Goal: Check status: Check status

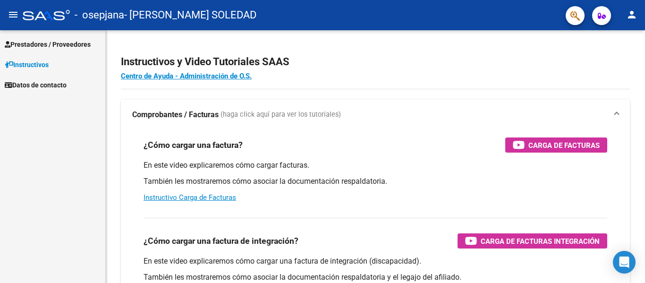
click at [83, 46] on span "Prestadores / Proveedores" at bounding box center [48, 44] width 86 height 10
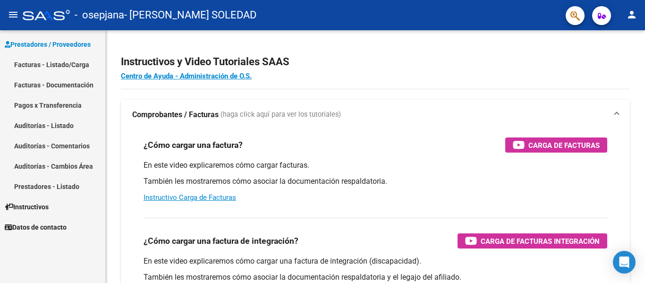
click at [83, 61] on link "Facturas - Listado/Carga" at bounding box center [52, 64] width 105 height 20
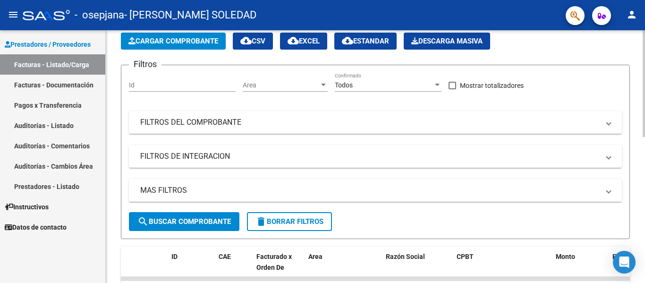
scroll to position [189, 0]
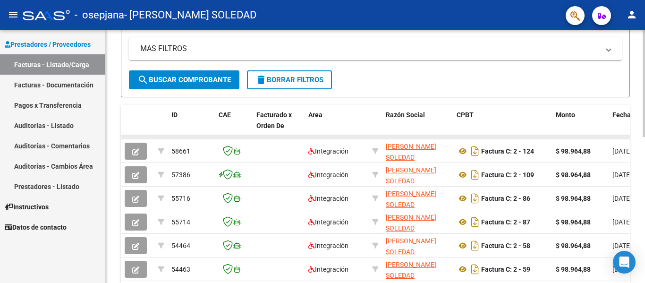
drag, startPoint x: 450, startPoint y: 137, endPoint x: 611, endPoint y: 136, distance: 161.1
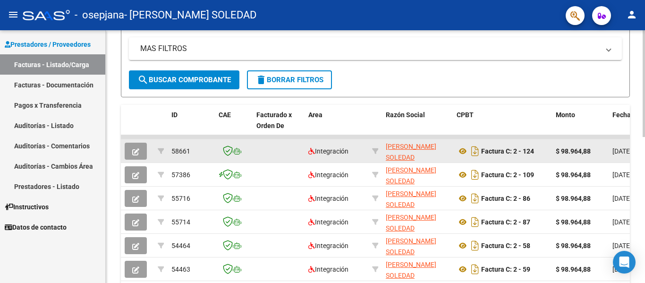
drag, startPoint x: 608, startPoint y: 138, endPoint x: 557, endPoint y: 140, distance: 51.0
click at [557, 140] on datatable-scroller "58661 Integración [PERSON_NAME] SOLEDAD 27361663476 Factura C: 2 - 124 $ 98.964…" at bounding box center [375, 255] width 509 height 240
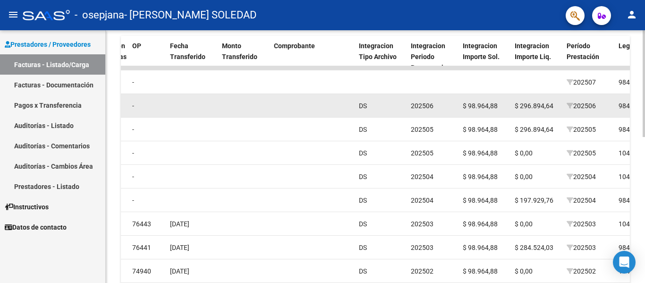
scroll to position [236, 0]
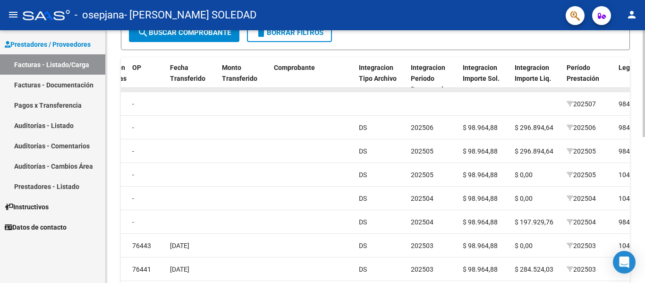
drag, startPoint x: 495, startPoint y: 88, endPoint x: 520, endPoint y: 89, distance: 24.6
click at [520, 89] on div at bounding box center [331, 90] width 1991 height 4
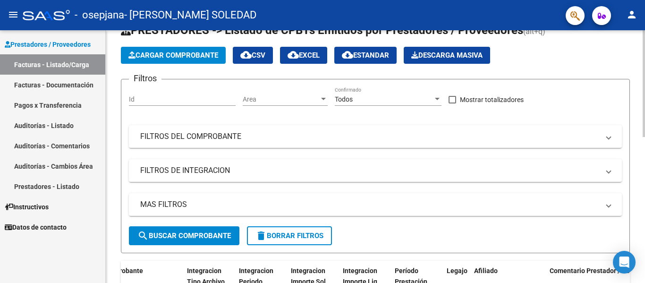
scroll to position [189, 0]
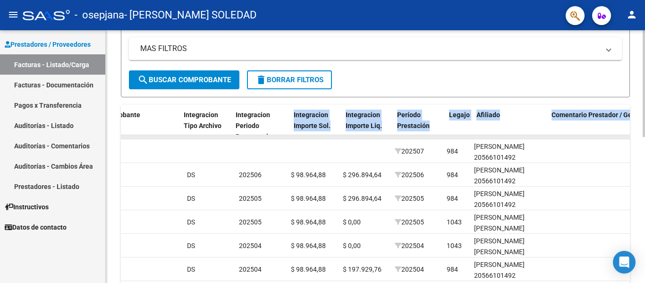
drag, startPoint x: 284, startPoint y: 134, endPoint x: 290, endPoint y: 136, distance: 7.0
click at [290, 136] on div "ID CAE Facturado x Orden De Area Razón Social CPBT Monto Fecha Cpbt Días desde …" at bounding box center [375, 254] width 509 height 298
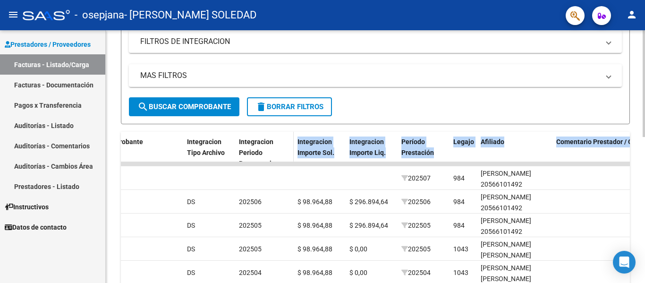
scroll to position [157, 0]
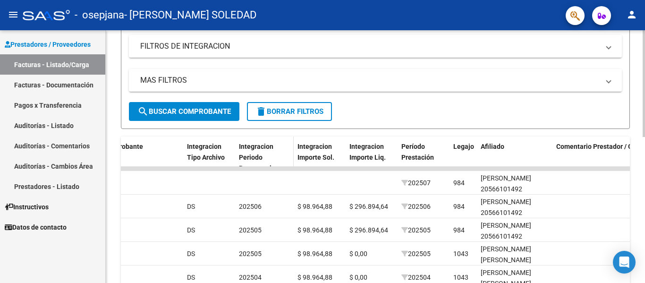
click at [269, 152] on div "Integracion Periodo Presentacion" at bounding box center [264, 157] width 51 height 32
click at [264, 161] on div "Integracion Periodo Presentacion" at bounding box center [264, 157] width 51 height 32
click at [251, 155] on span "Integracion Periodo Presentacion" at bounding box center [259, 157] width 40 height 29
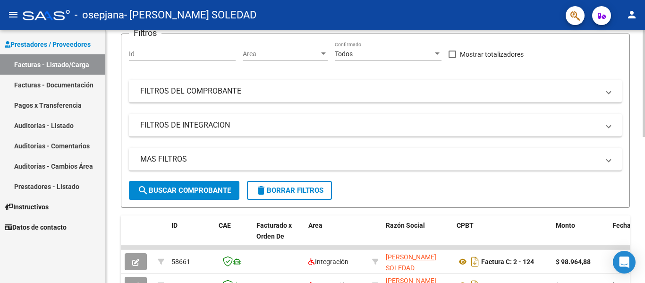
scroll to position [0, 0]
